Goal: Navigation & Orientation: Find specific page/section

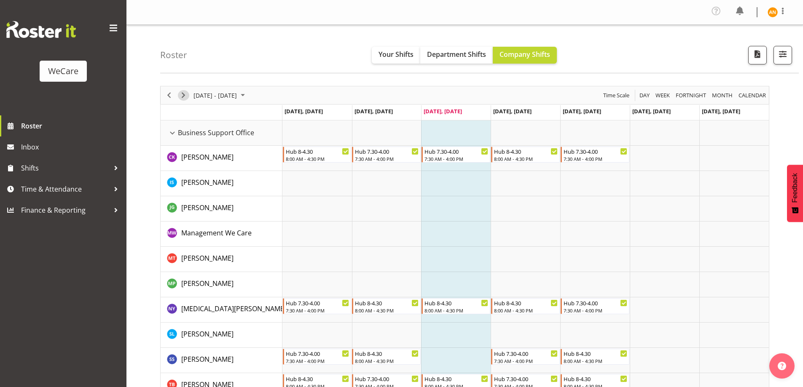
click at [185, 98] on span "Next" at bounding box center [183, 95] width 10 height 11
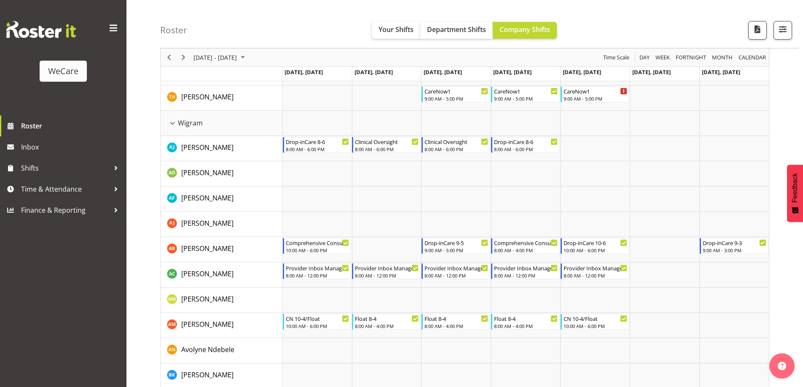
scroll to position [2107, 0]
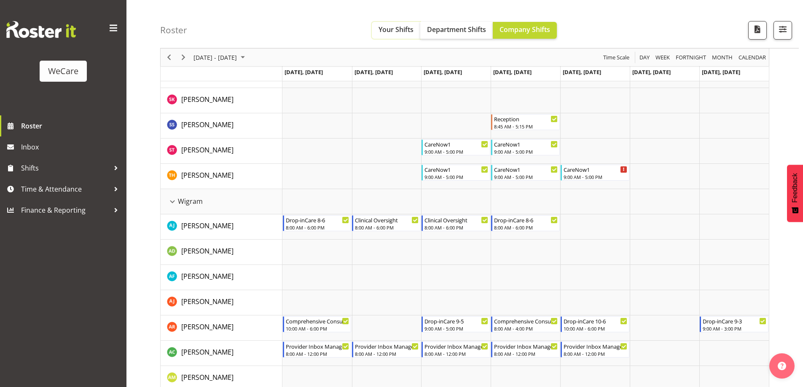
click at [386, 27] on span "Your Shifts" at bounding box center [396, 29] width 35 height 9
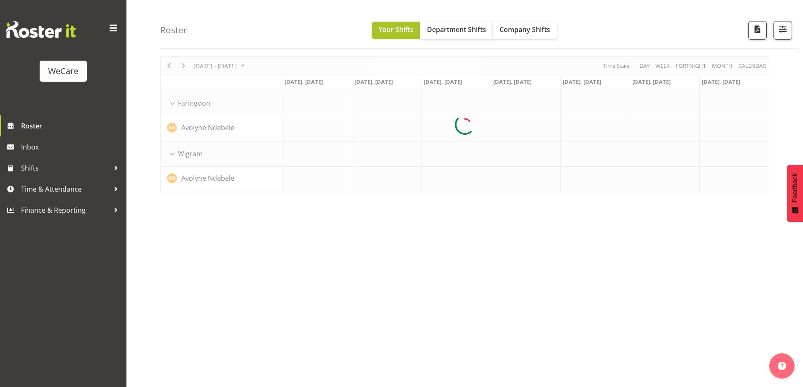
scroll to position [30, 0]
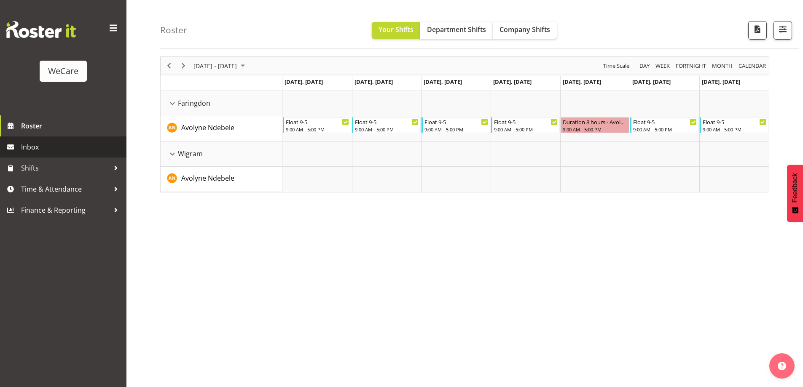
click at [28, 143] on span "Inbox" at bounding box center [71, 147] width 101 height 13
